Goal: Task Accomplishment & Management: Manage account settings

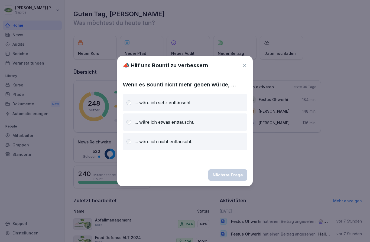
click at [173, 107] on div "... wäre ich sehr enttäuscht." at bounding box center [185, 102] width 124 height 17
click at [244, 64] on icon at bounding box center [244, 65] width 5 height 5
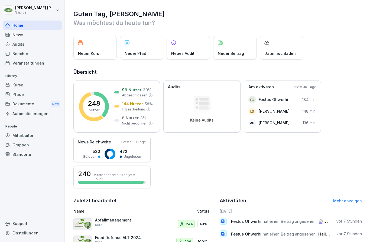
click at [22, 87] on div "Kurse" at bounding box center [32, 84] width 59 height 9
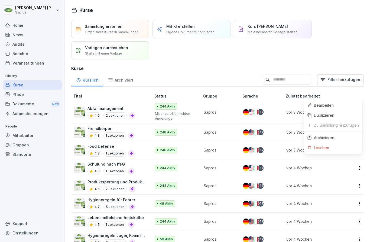
click at [358, 79] on html "[PERSON_NAME] Home News Audits Berichte Veranstaltungen Library Kurse Pfade Dok…" at bounding box center [185, 121] width 370 height 242
click at [317, 103] on div "Bearbeiten" at bounding box center [324, 106] width 20 height 6
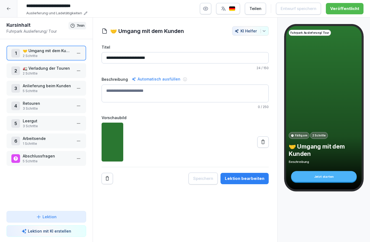
click at [59, 69] on p "🚛 Verladung der Touren" at bounding box center [47, 68] width 49 height 6
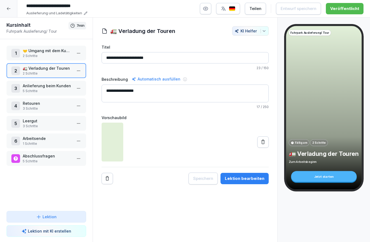
click at [56, 84] on p "Anlieferung beim Kunden" at bounding box center [47, 86] width 49 height 6
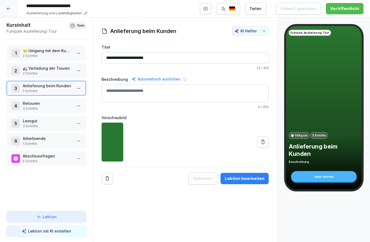
click at [79, 87] on html "**********" at bounding box center [185, 121] width 370 height 242
click at [71, 98] on div "Schritte bearbeiten" at bounding box center [58, 99] width 41 height 6
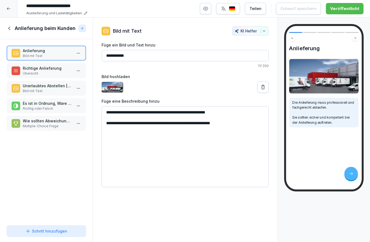
click at [59, 71] on p "Übersicht" at bounding box center [47, 73] width 49 height 5
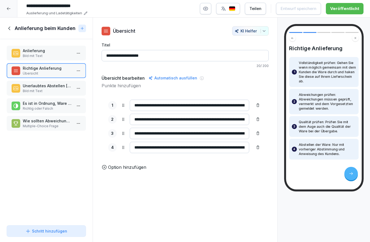
click at [53, 89] on p "Bild mit Text" at bounding box center [47, 91] width 49 height 5
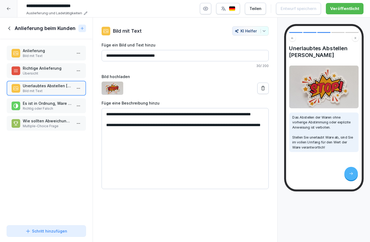
click at [9, 28] on icon at bounding box center [9, 29] width 2 height 4
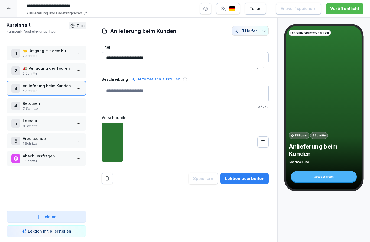
click at [77, 86] on html "**********" at bounding box center [185, 121] width 370 height 242
click at [72, 101] on div "Schritte bearbeiten" at bounding box center [58, 99] width 41 height 6
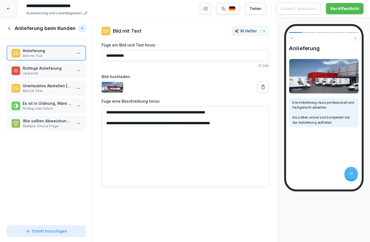
click at [49, 70] on p "Richtige Anlieferung" at bounding box center [47, 68] width 49 height 6
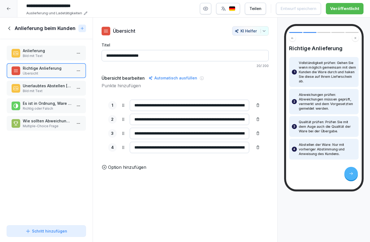
click at [56, 103] on p "Es ist in Ordnung, Ware ohne Abstimmung mit dem Kunden irgendwo abzustellen." at bounding box center [47, 104] width 49 height 6
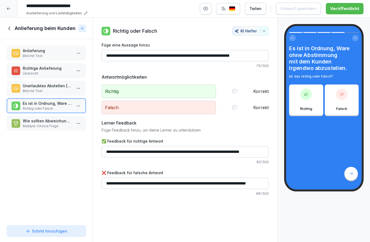
click at [9, 8] on icon at bounding box center [8, 8] width 4 height 4
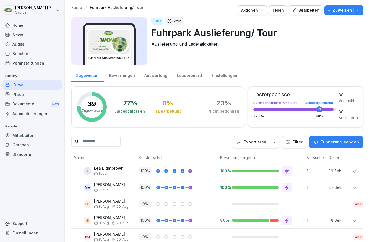
click at [359, 11] on icon "button" at bounding box center [357, 10] width 5 height 5
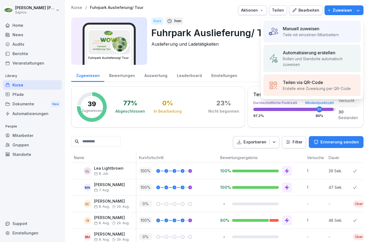
click at [295, 30] on p "Manuell zuweisen" at bounding box center [300, 28] width 37 height 6
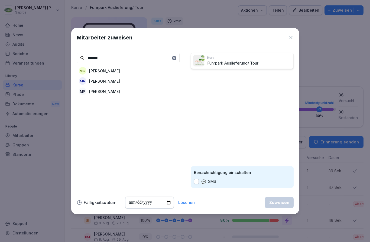
type input "*******"
click at [111, 92] on p "[PERSON_NAME]" at bounding box center [104, 92] width 31 height 6
click at [282, 204] on div "Zuweisen" at bounding box center [279, 203] width 20 height 6
